Goal: Entertainment & Leisure: Consume media (video, audio)

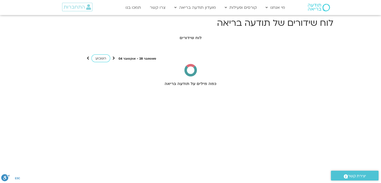
click at [77, 9] on span "התחברות" at bounding box center [74, 7] width 21 height 6
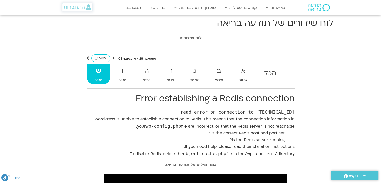
click at [85, 10] on link "התחברות" at bounding box center [77, 7] width 30 height 9
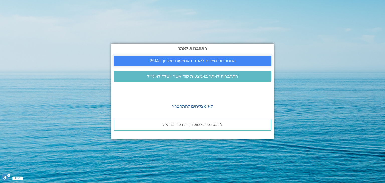
click at [145, 64] on link "התחברות מיידית לאתר באמצעות חשבון GMAIL" at bounding box center [192, 61] width 158 height 11
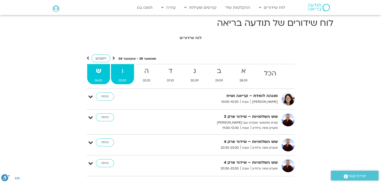
click at [122, 73] on strong "ו" at bounding box center [122, 70] width 23 height 11
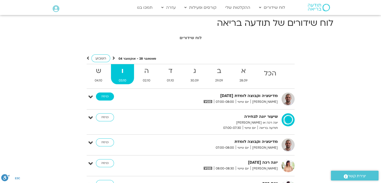
click at [103, 97] on link "כניסה" at bounding box center [105, 96] width 18 height 8
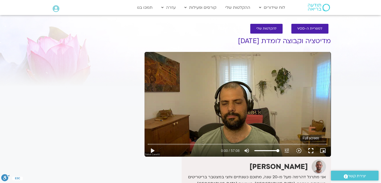
click at [310, 151] on button "fullscreen" at bounding box center [311, 151] width 12 height 12
